Goal: Task Accomplishment & Management: Complete application form

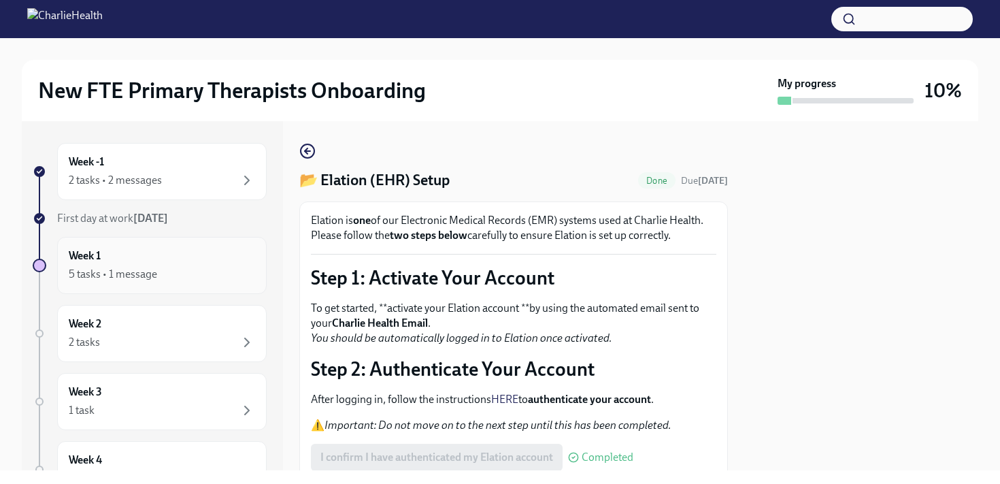
click at [148, 275] on div "5 tasks • 1 message" at bounding box center [113, 274] width 88 height 15
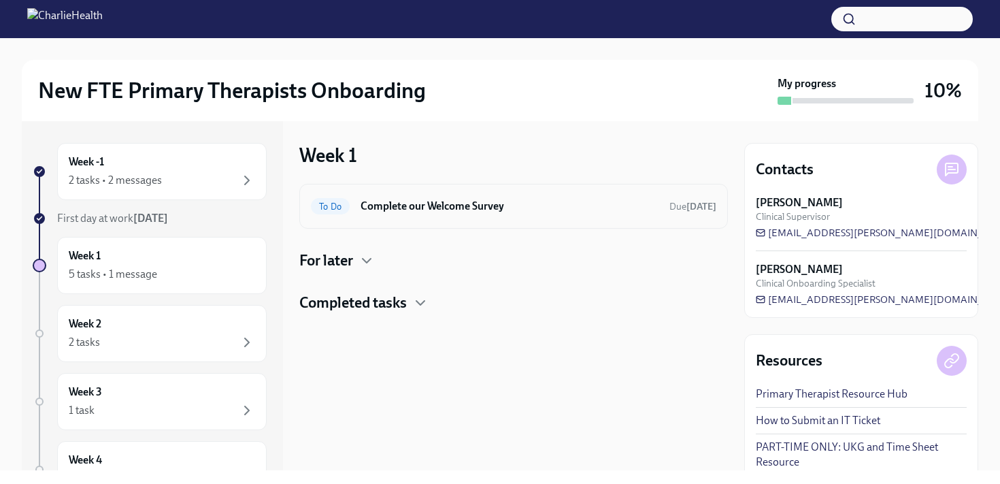
click at [423, 206] on h6 "Complete our Welcome Survey" at bounding box center [510, 206] width 298 height 15
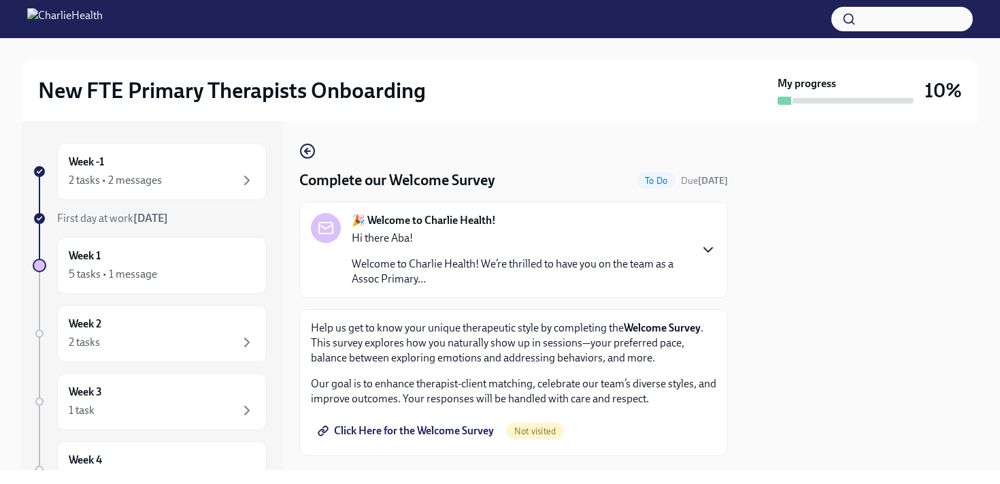
click at [710, 253] on icon "button" at bounding box center [708, 250] width 16 height 16
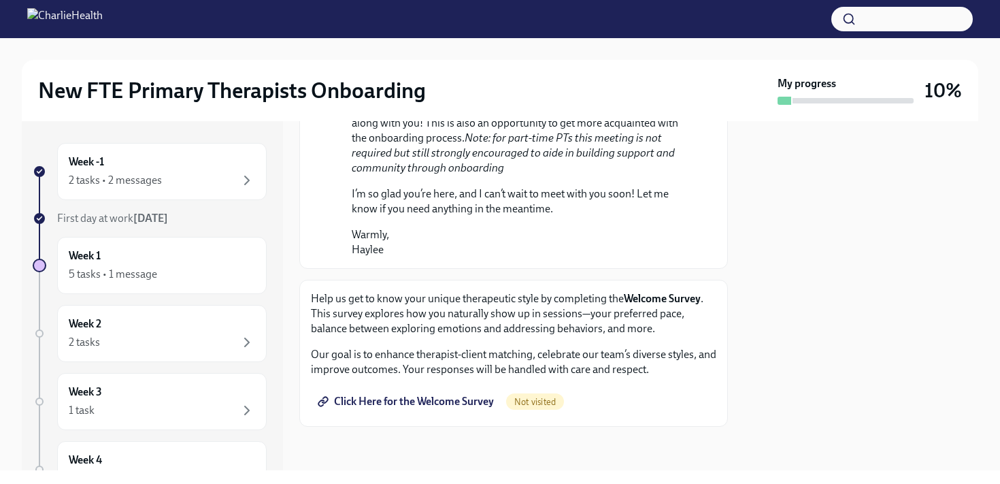
scroll to position [874, 0]
click at [431, 401] on span "Click Here for the Welcome Survey" at bounding box center [406, 402] width 173 height 14
